Goal: Task Accomplishment & Management: Complete application form

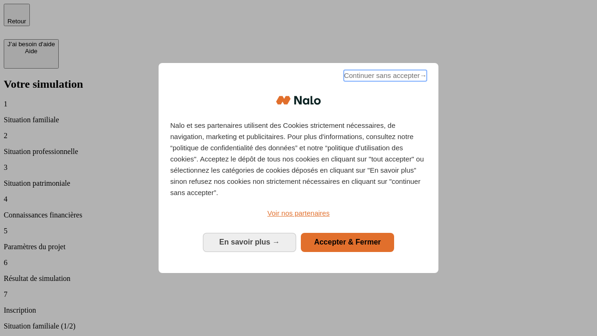
click at [384, 77] on span "Continuer sans accepter →" at bounding box center [385, 75] width 83 height 11
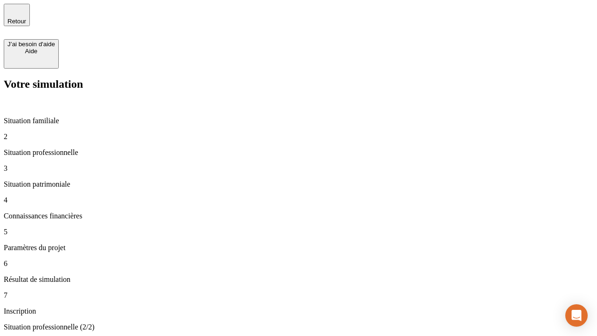
type input "30 000"
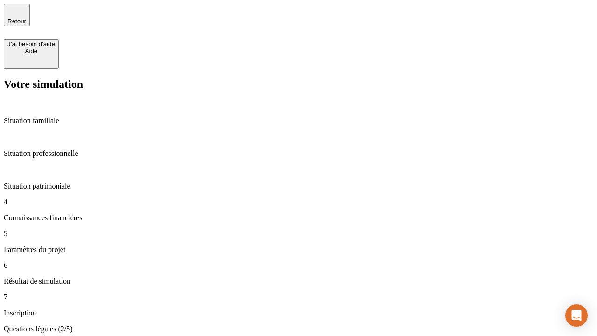
scroll to position [2, 0]
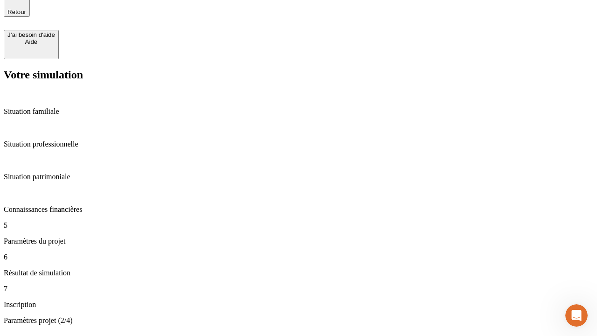
type input "25"
type input "1 000"
type input "640"
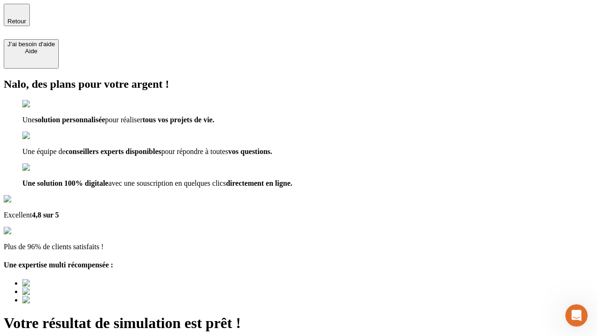
type input "[EMAIL_ADDRESS][PERSON_NAME][DOMAIN_NAME]"
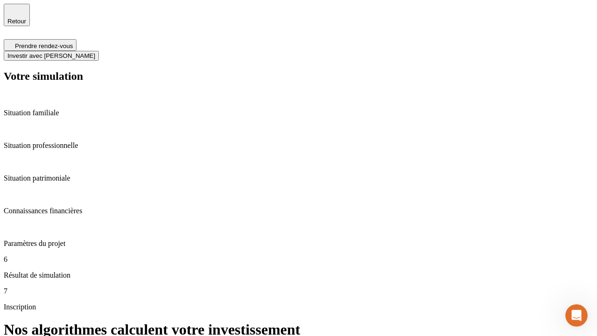
scroll to position [4, 0]
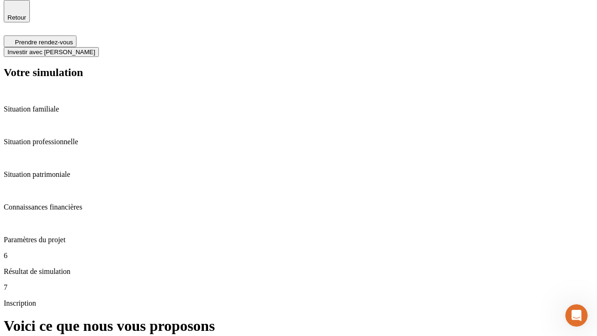
click at [95, 48] on span "Investir avec [PERSON_NAME]" at bounding box center [51, 51] width 88 height 7
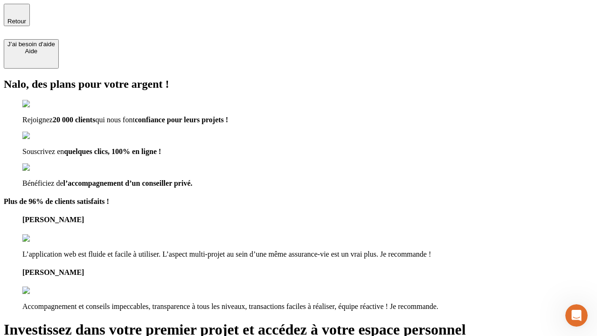
type input "[PERSON_NAME][EMAIL_ADDRESS][DOMAIN_NAME]"
